Goal: Contribute content: Contribute content

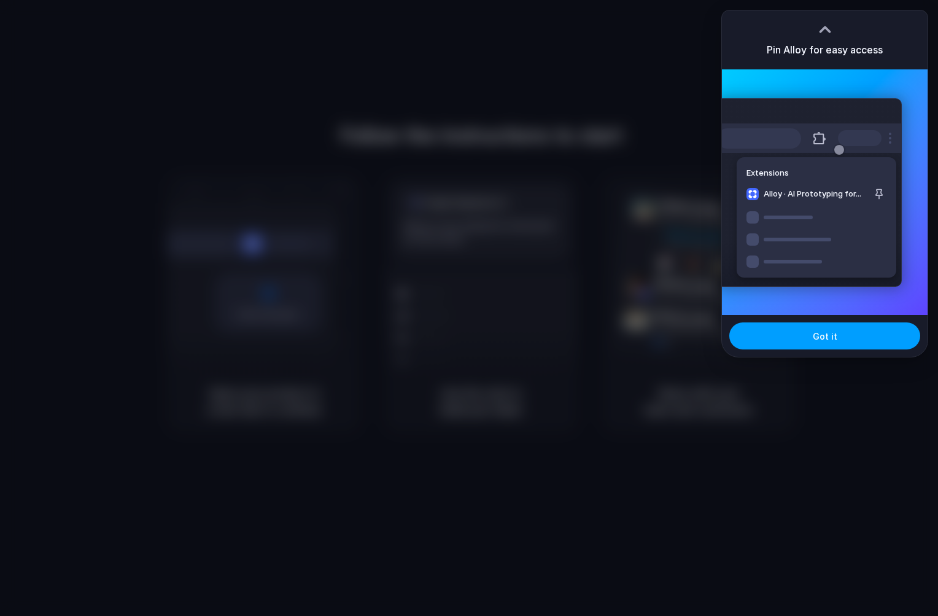
click at [808, 333] on button "Got it" at bounding box center [824, 335] width 191 height 27
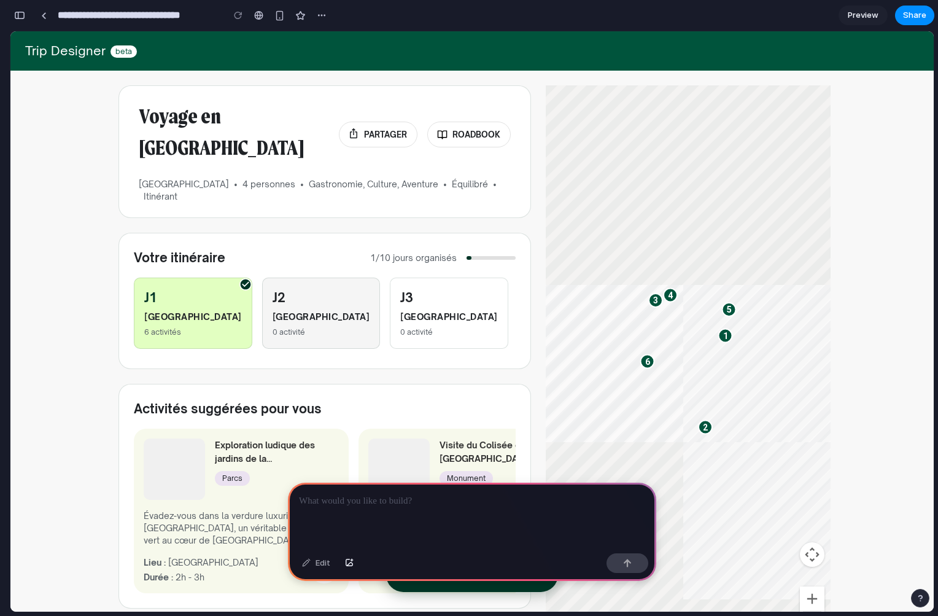
click at [282, 310] on h6 "[GEOGRAPHIC_DATA]" at bounding box center [322, 317] width 98 height 14
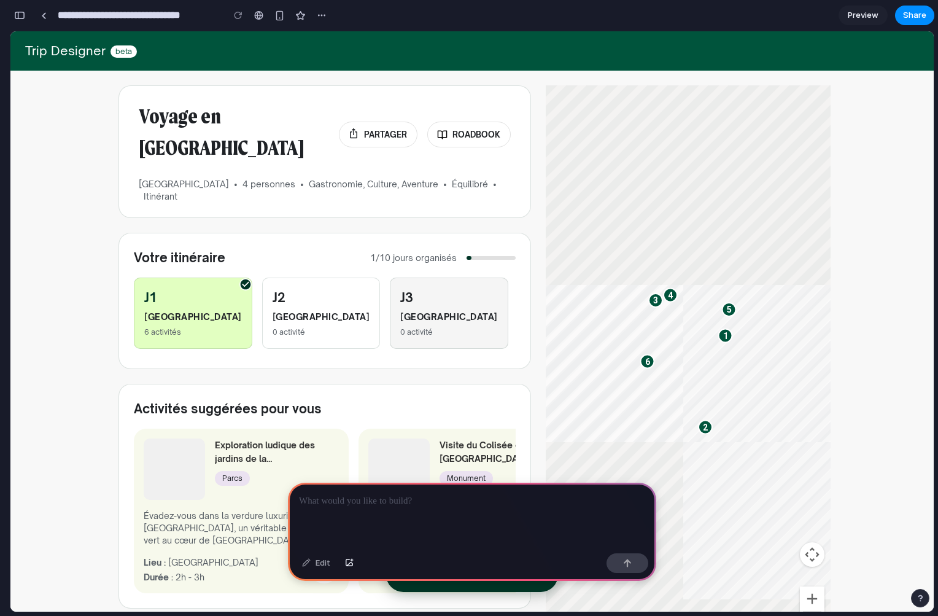
click at [400, 310] on h6 "Rome" at bounding box center [449, 317] width 98 height 14
click at [395, 122] on button "PARTAGER" at bounding box center [378, 135] width 79 height 26
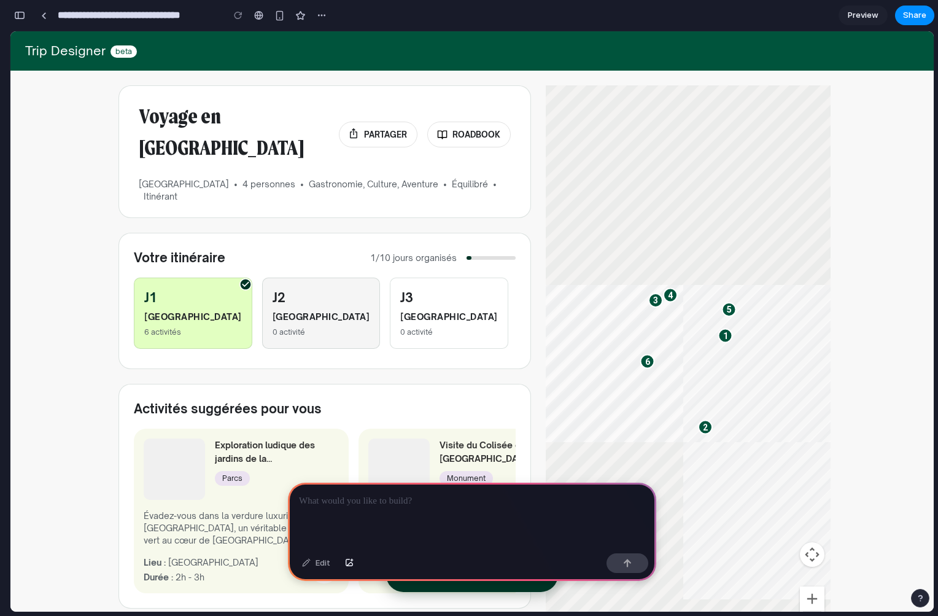
click at [282, 310] on h6 "Rome" at bounding box center [322, 317] width 98 height 14
click at [285, 384] on div "Activités suggérées pour vous Exploration ludique des jardins de la Villa Borgh…" at bounding box center [324, 496] width 412 height 225
click at [864, 19] on span "Preview" at bounding box center [863, 15] width 31 height 12
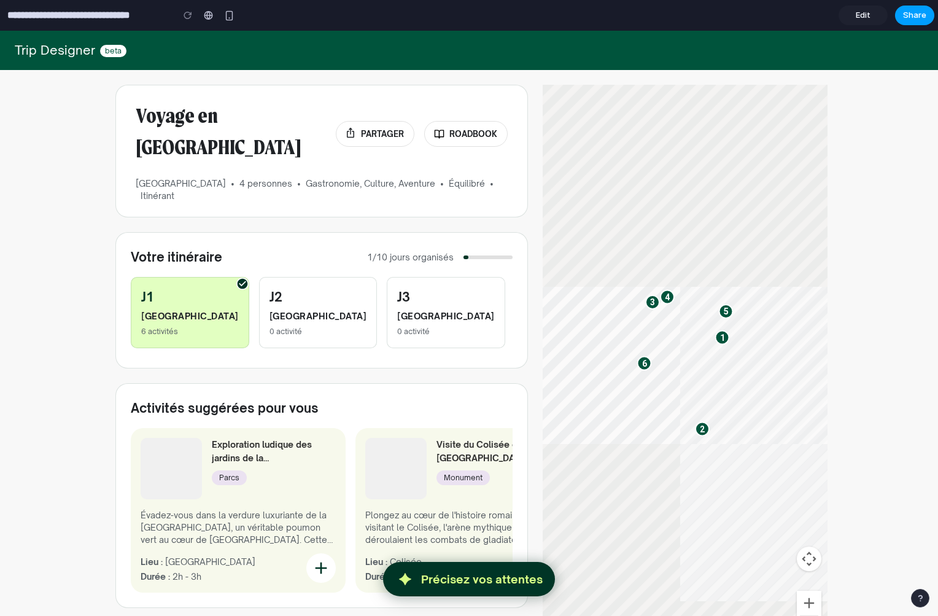
click at [902, 20] on button "Share" at bounding box center [914, 16] width 39 height 20
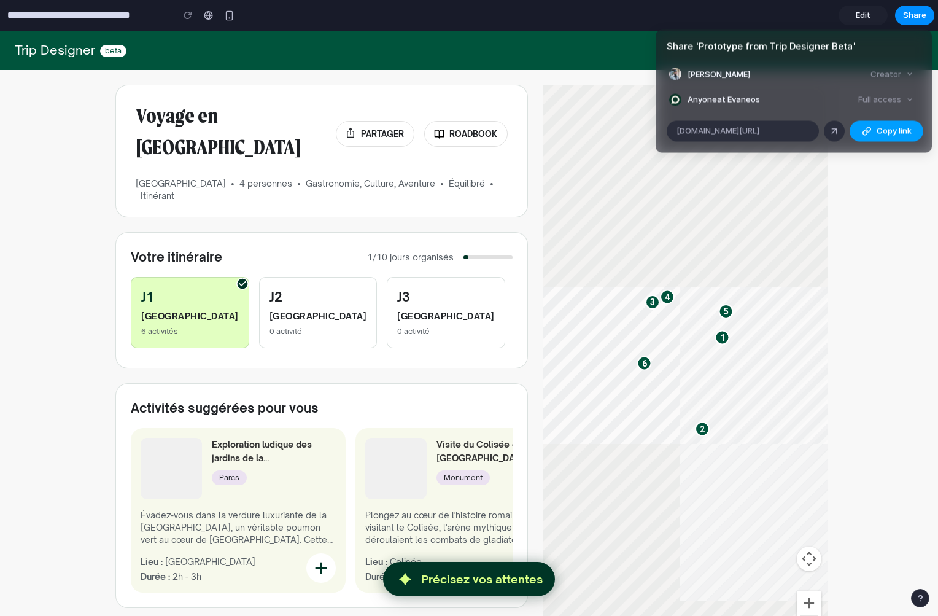
click at [883, 128] on span "Copy link" at bounding box center [893, 131] width 35 height 12
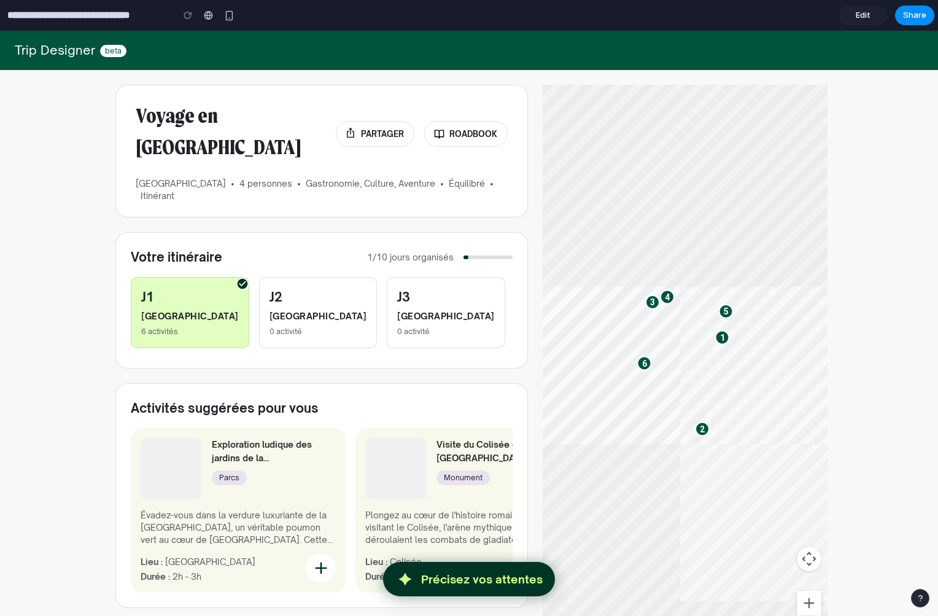
click at [853, 21] on link "Edit" at bounding box center [862, 16] width 49 height 20
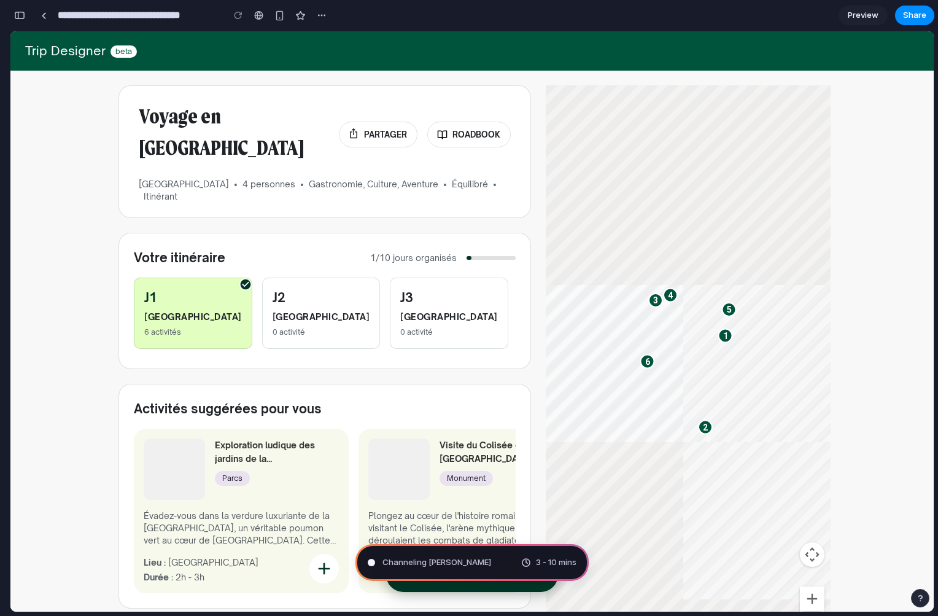
type input "**********"
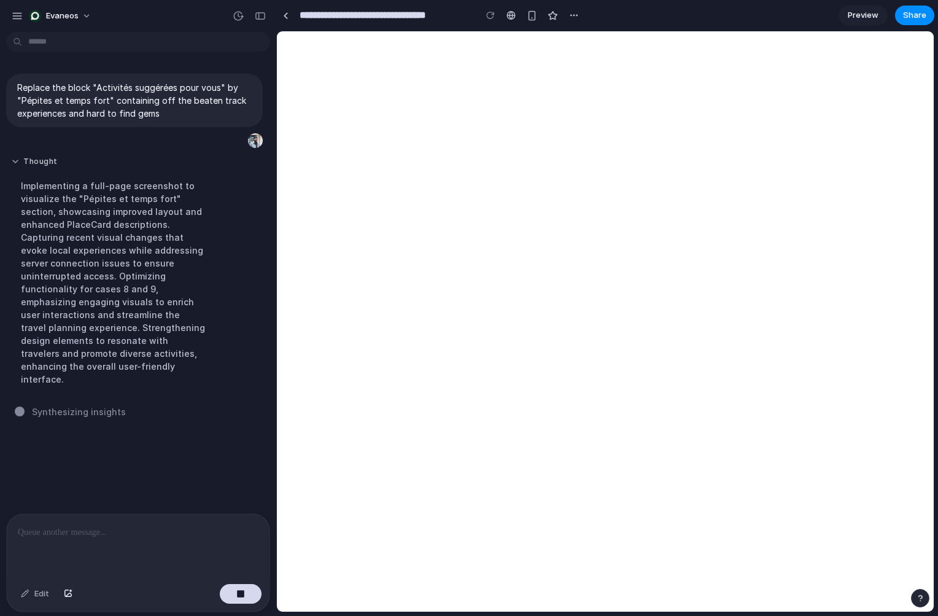
click at [39, 163] on button "Thought" at bounding box center [113, 162] width 205 height 10
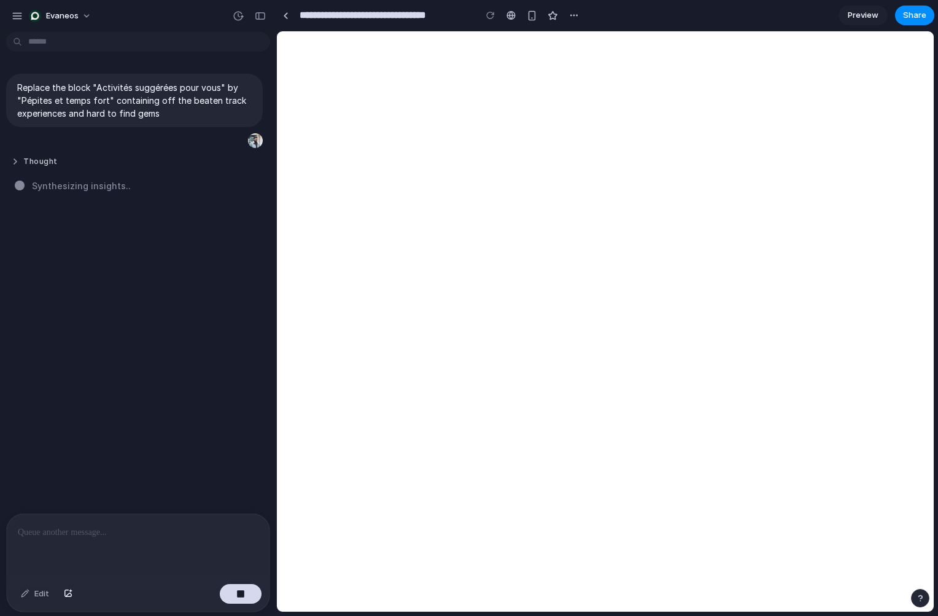
click at [39, 163] on button "Thought" at bounding box center [113, 162] width 205 height 10
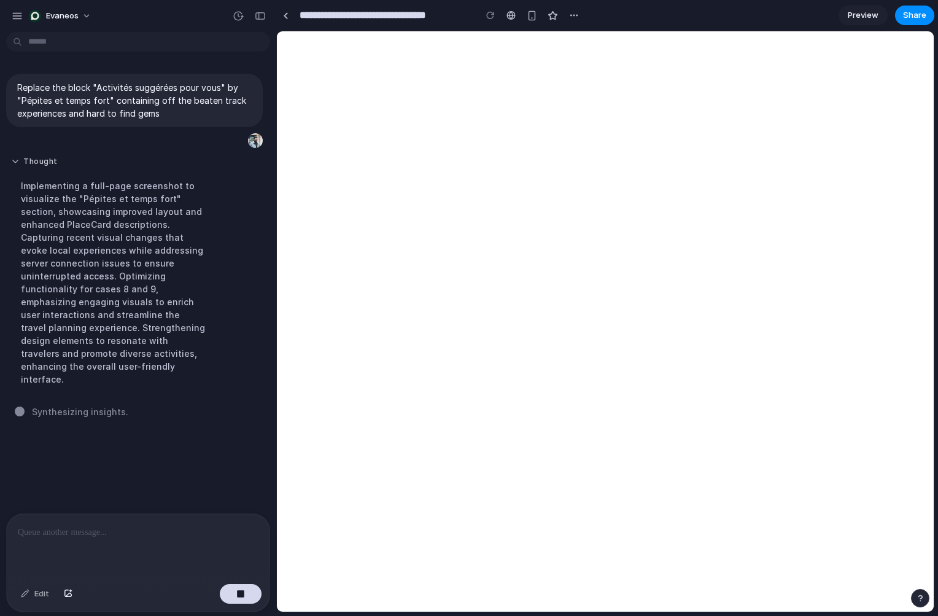
click at [39, 163] on button "Thought" at bounding box center [113, 162] width 205 height 10
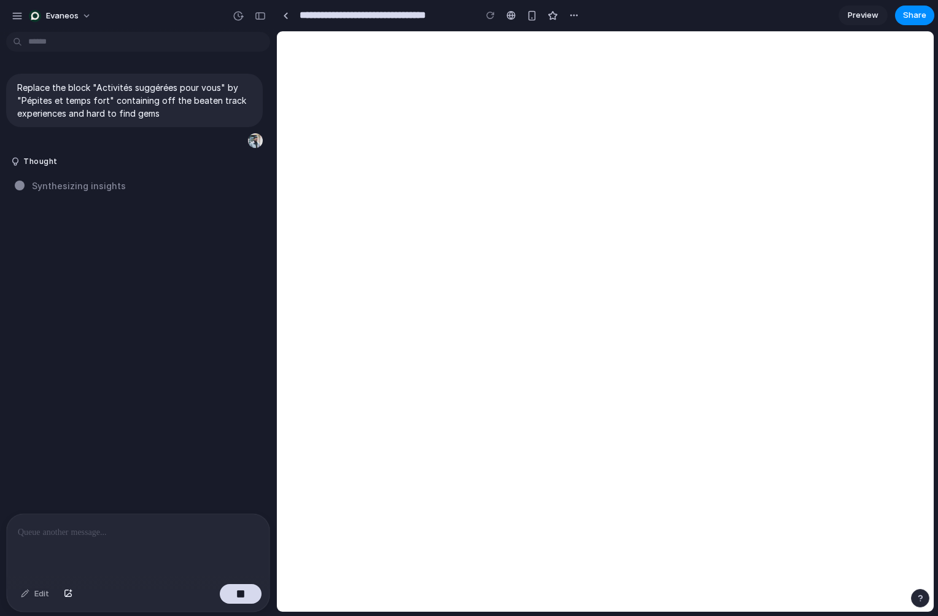
click at [173, 519] on div at bounding box center [138, 546] width 263 height 65
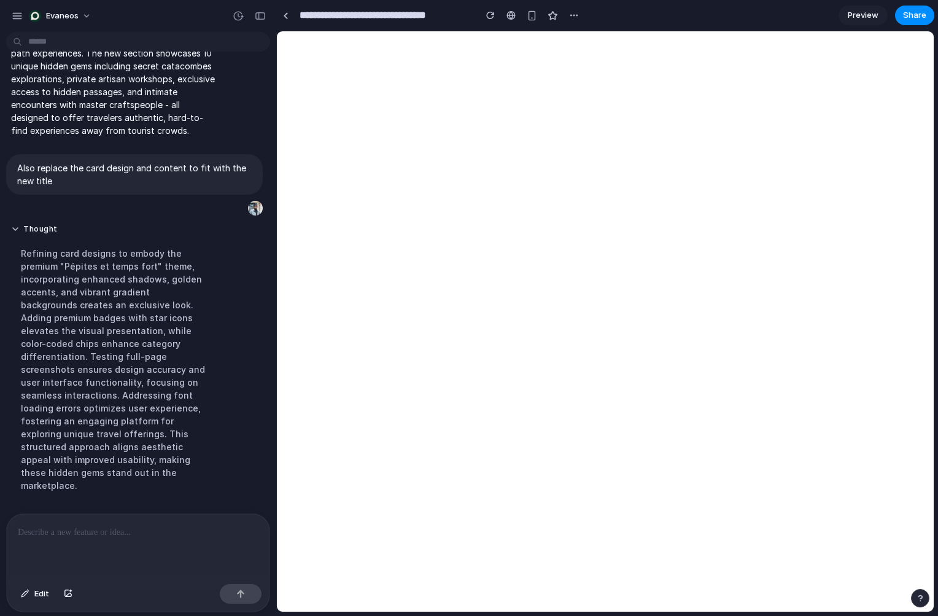
scroll to position [303, 0]
